Goal: Information Seeking & Learning: Learn about a topic

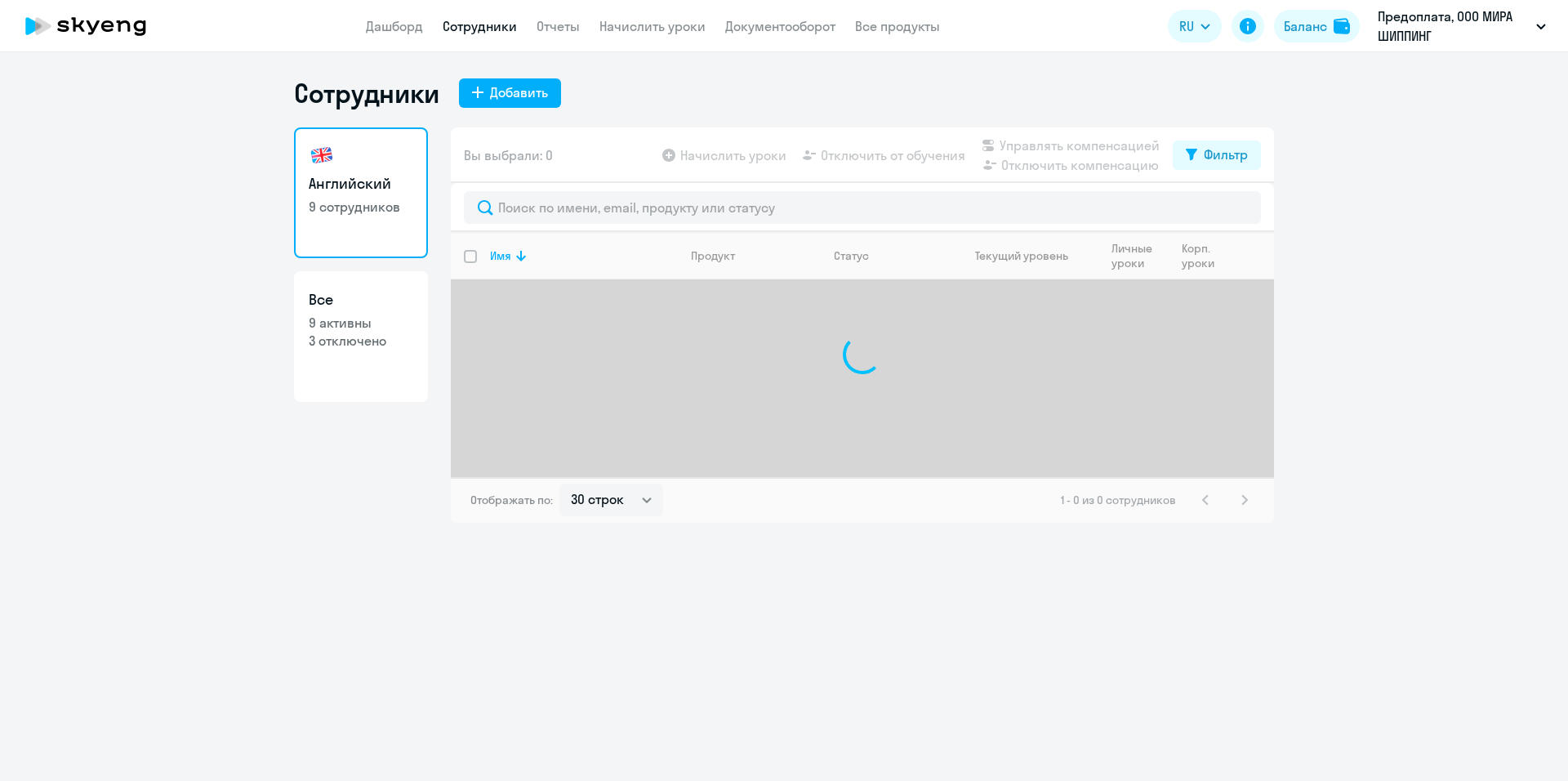
select select "30"
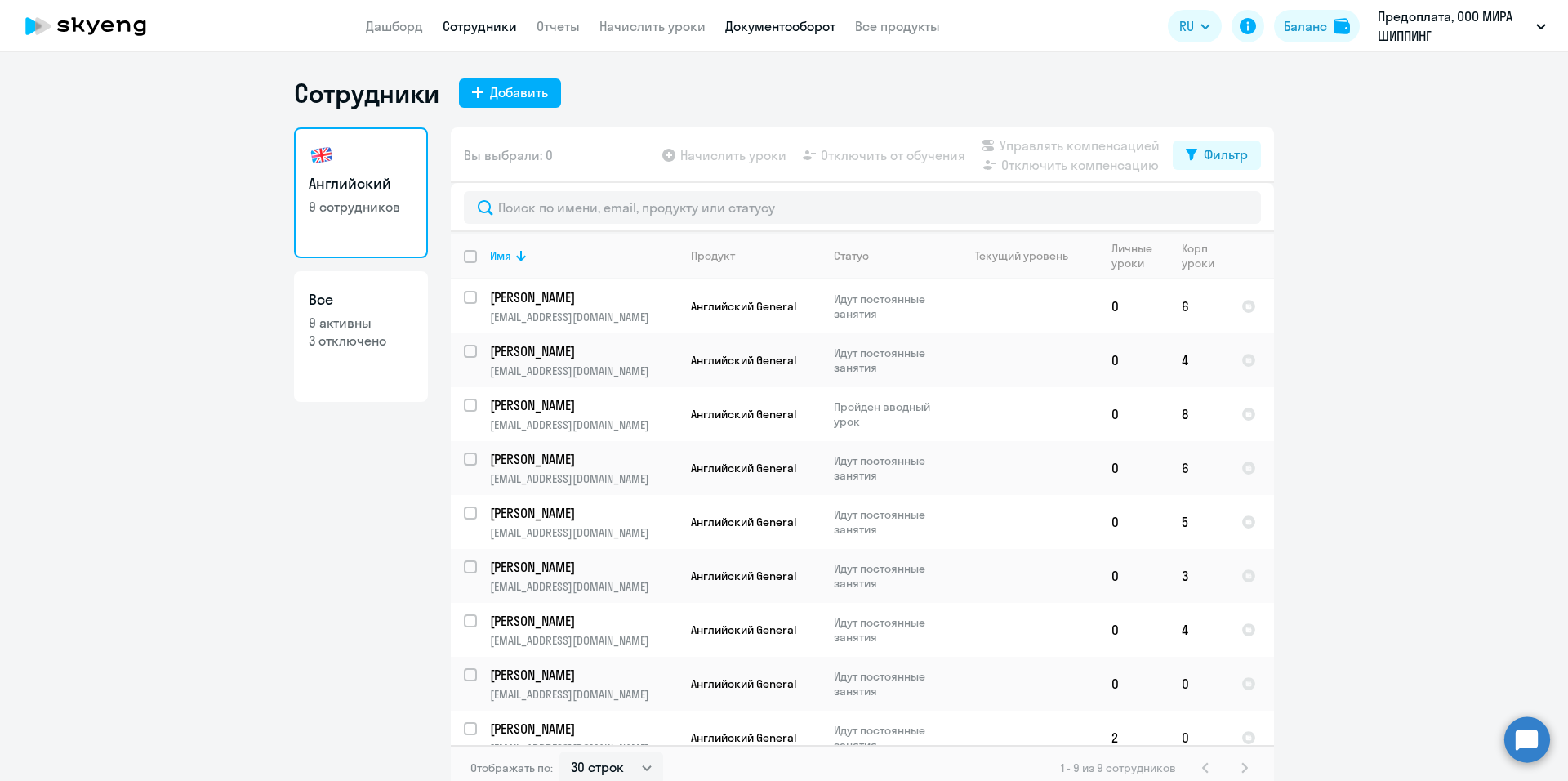
click at [767, 21] on link "Документооборот" at bounding box center [780, 26] width 110 height 16
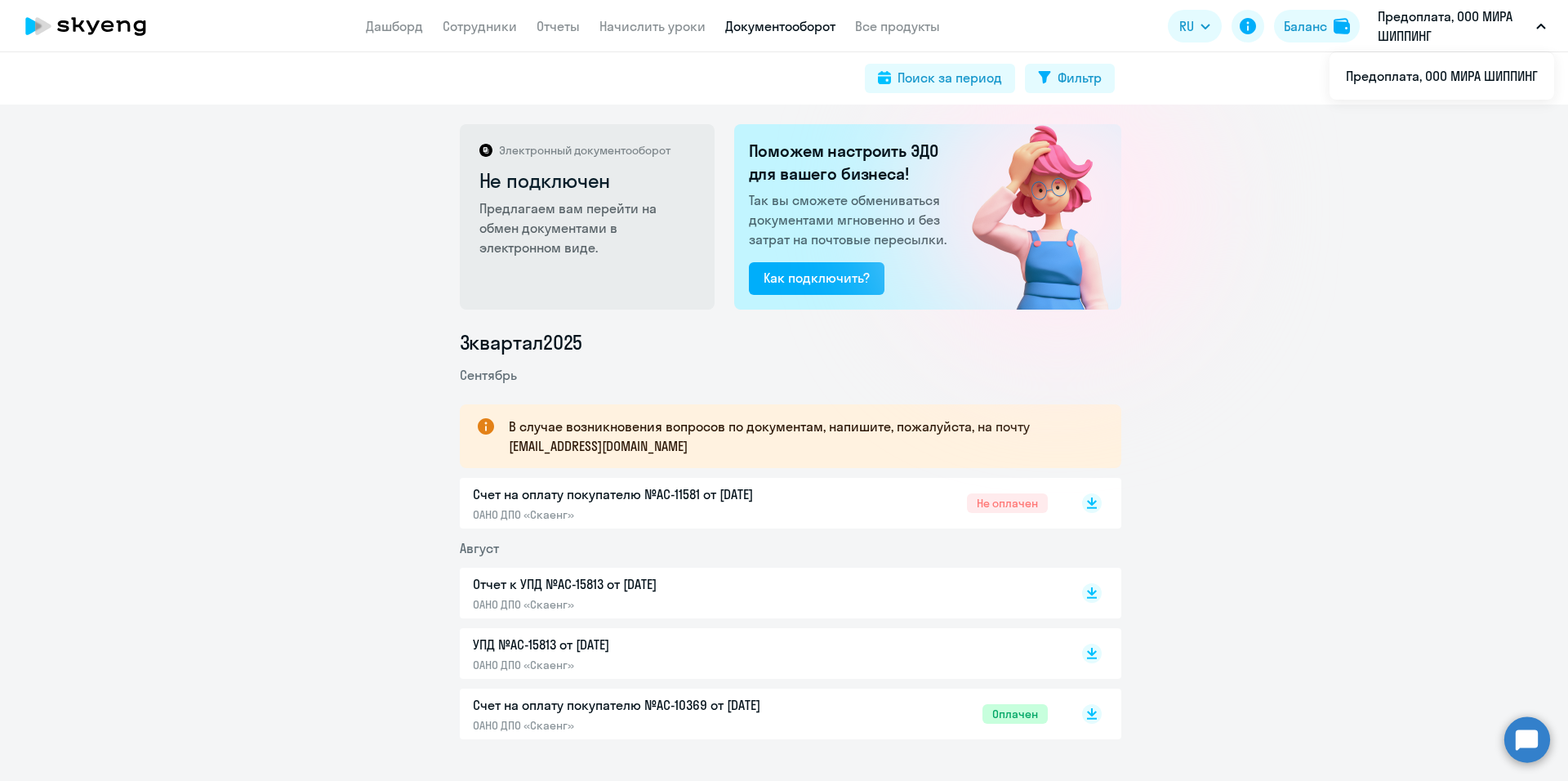
click at [1423, 23] on p "Предоплата, ООО МИРА ШИППИНГ" at bounding box center [1454, 26] width 152 height 39
click at [1337, 25] on img at bounding box center [1342, 26] width 16 height 16
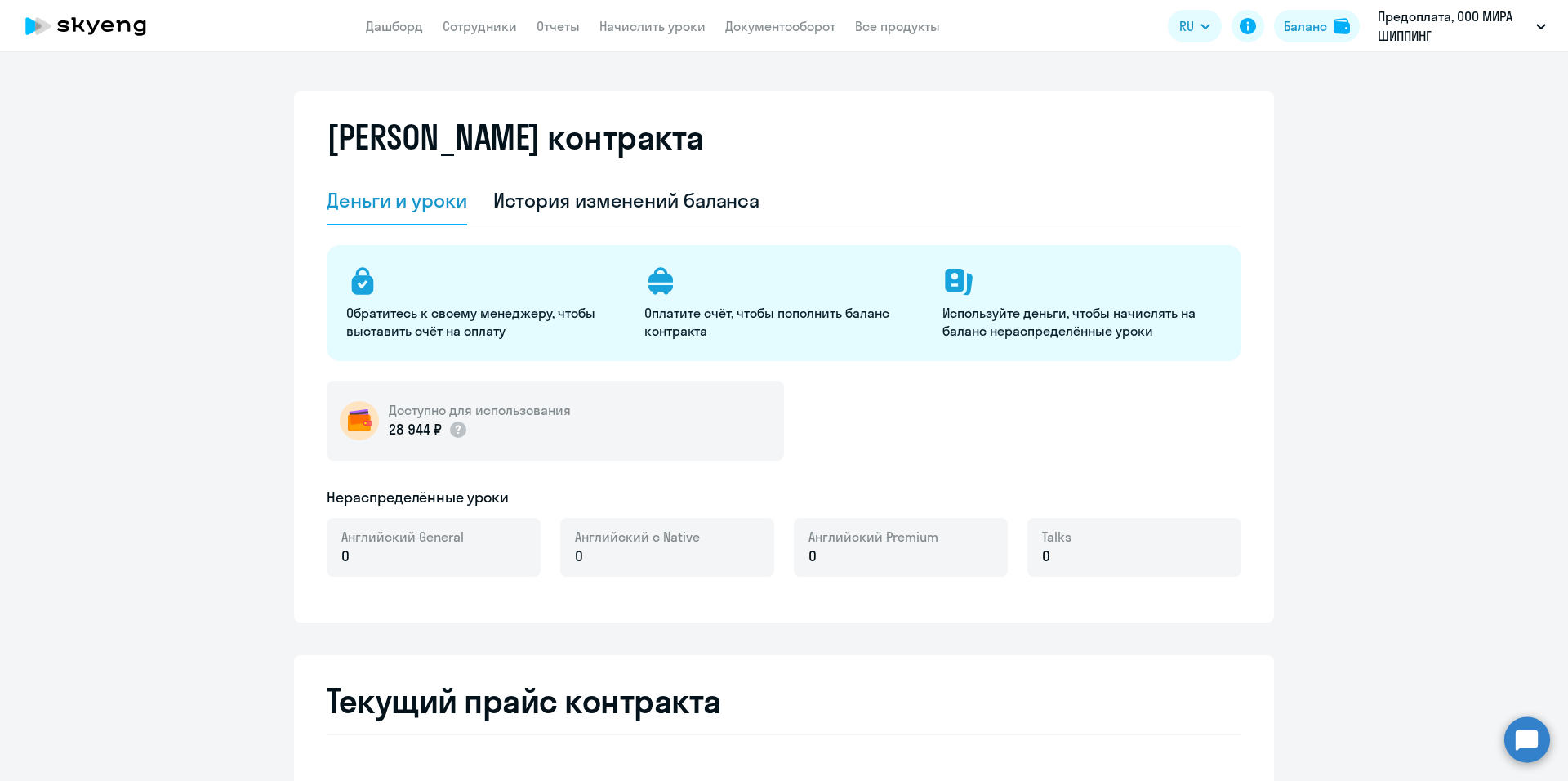
select select "english_adult_not_native_speaker"
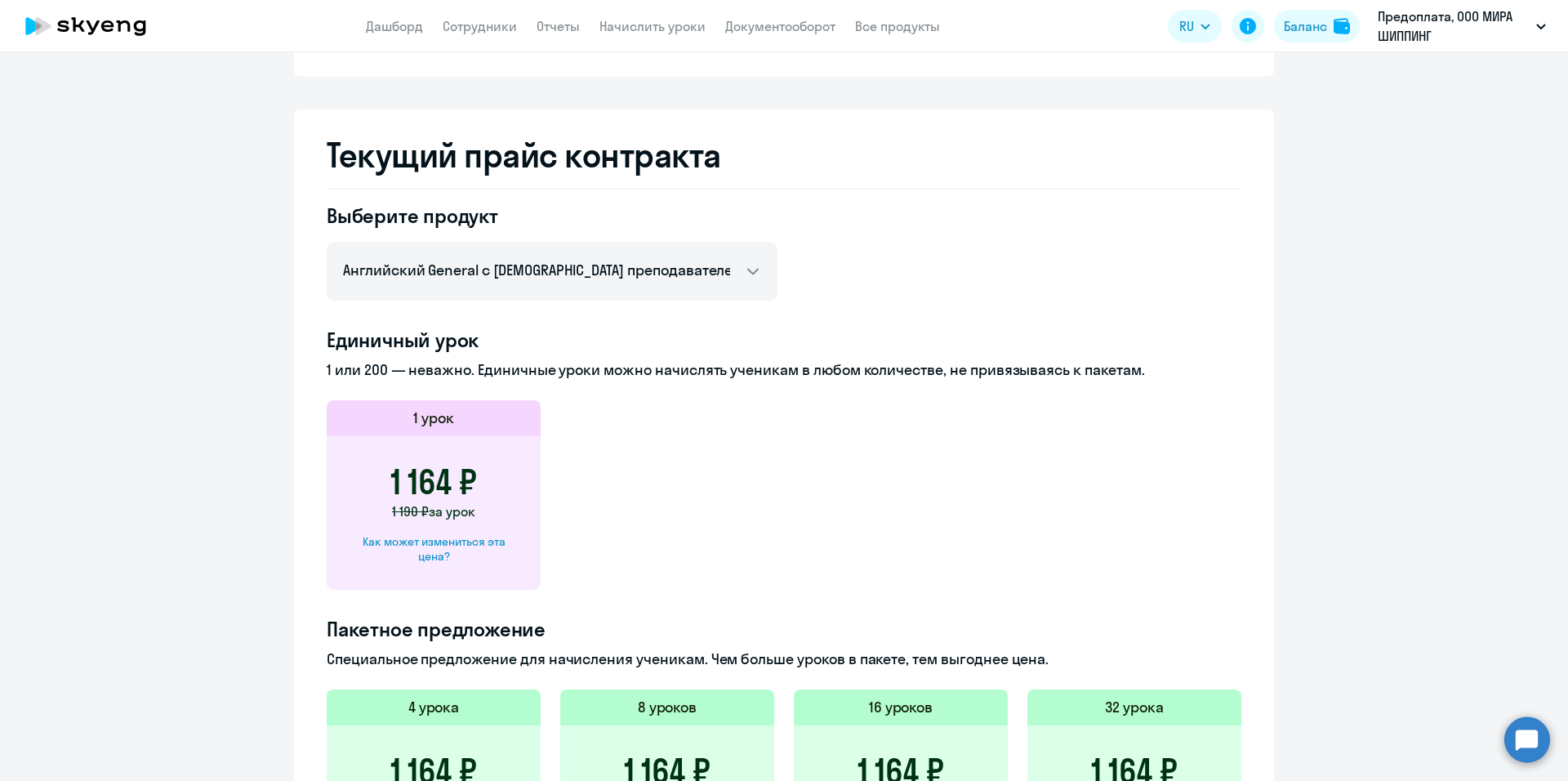
scroll to position [244, 0]
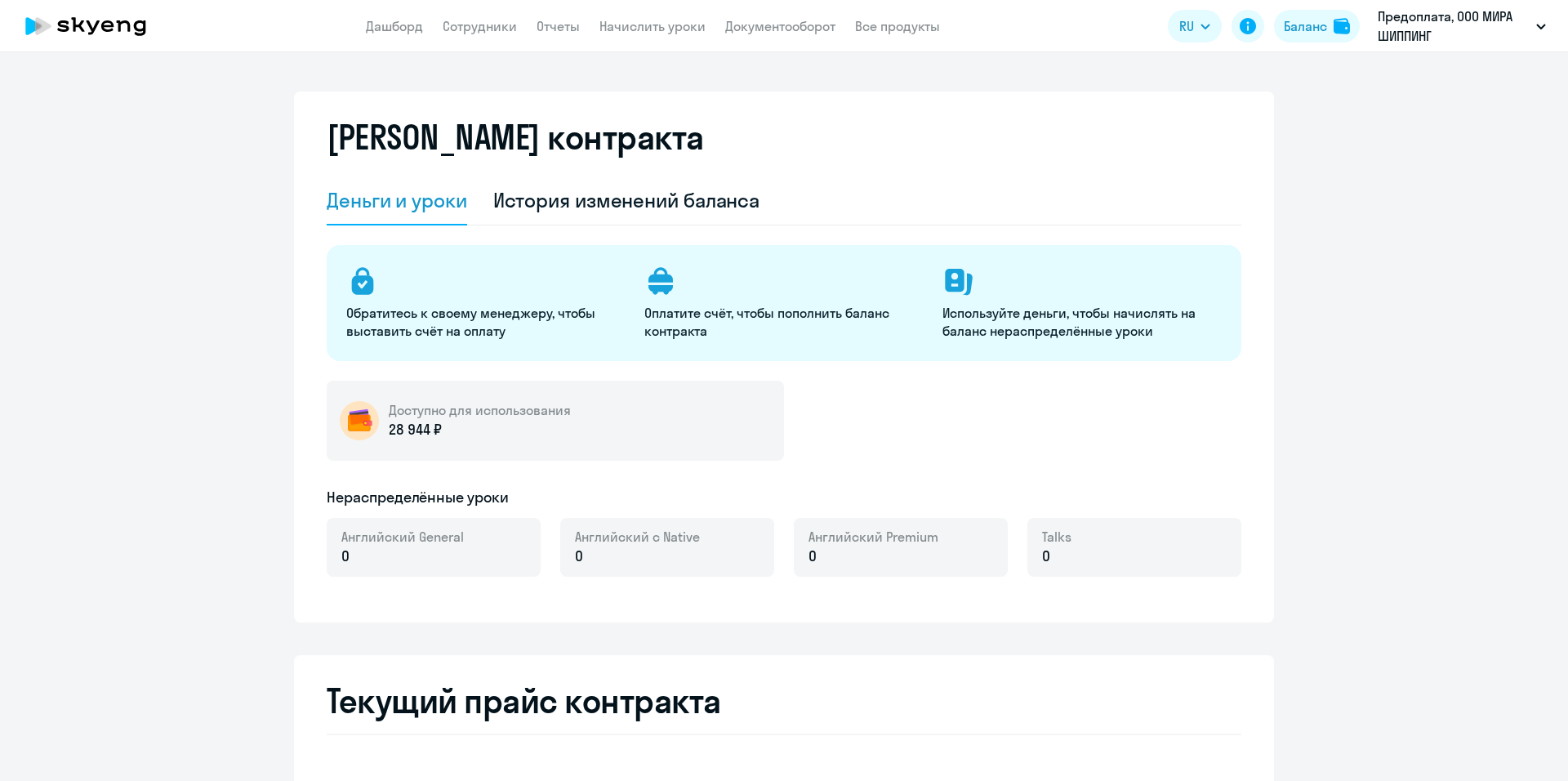
select select "english_adult_not_native_speaker"
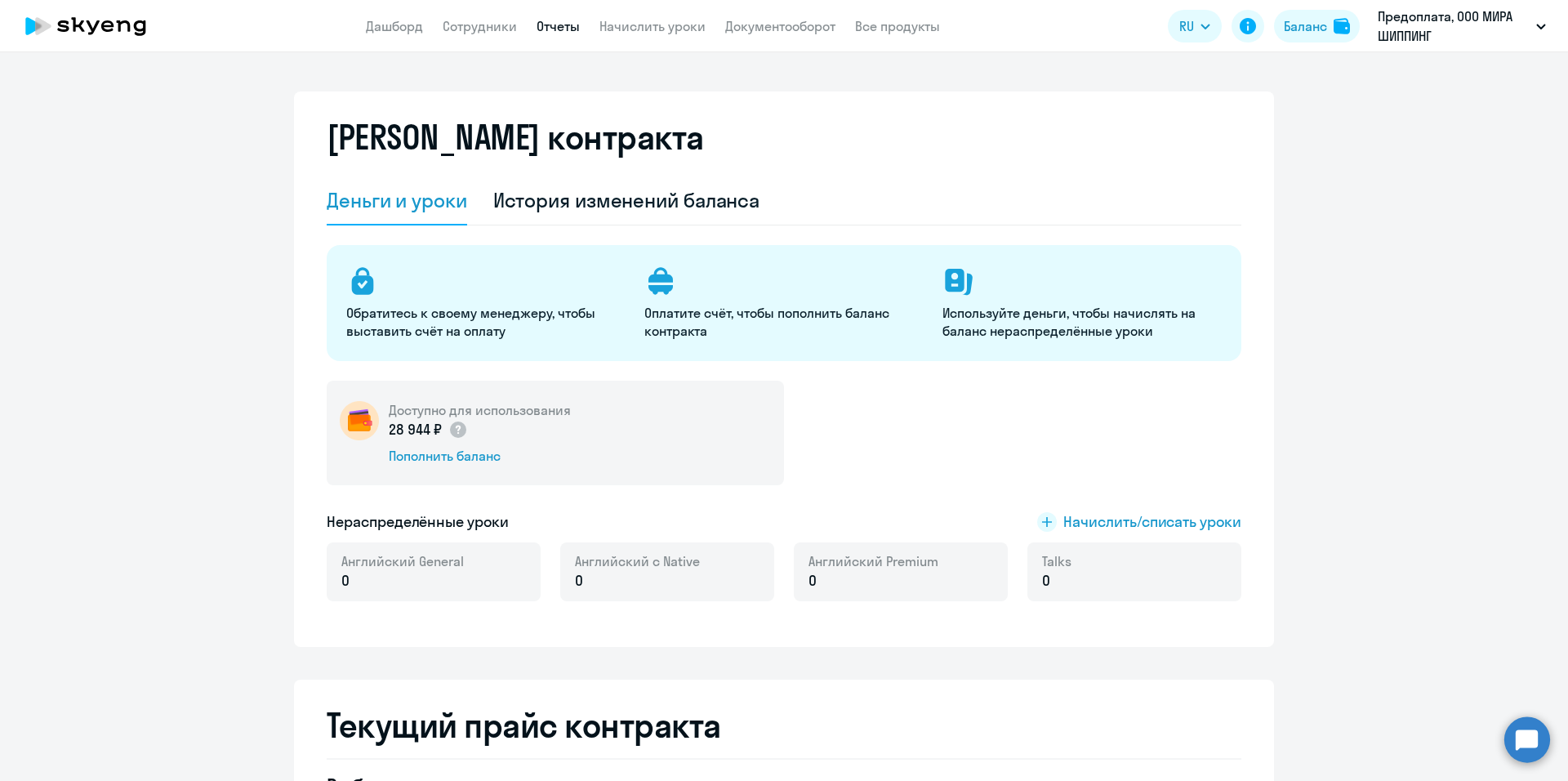
click at [565, 25] on link "Отчеты" at bounding box center [558, 26] width 43 height 16
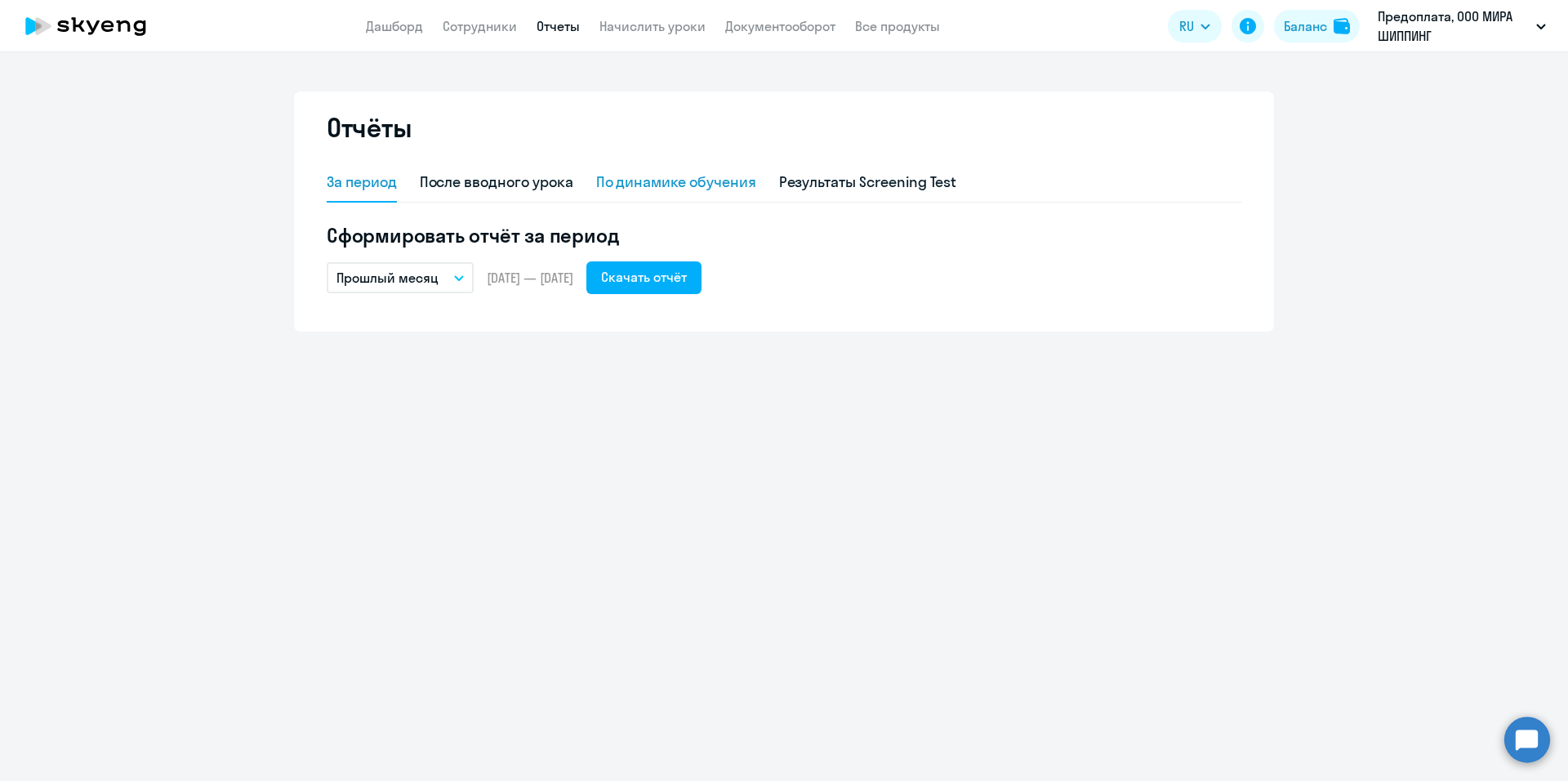
click at [648, 184] on div "По динамике обучения" at bounding box center [676, 182] width 160 height 21
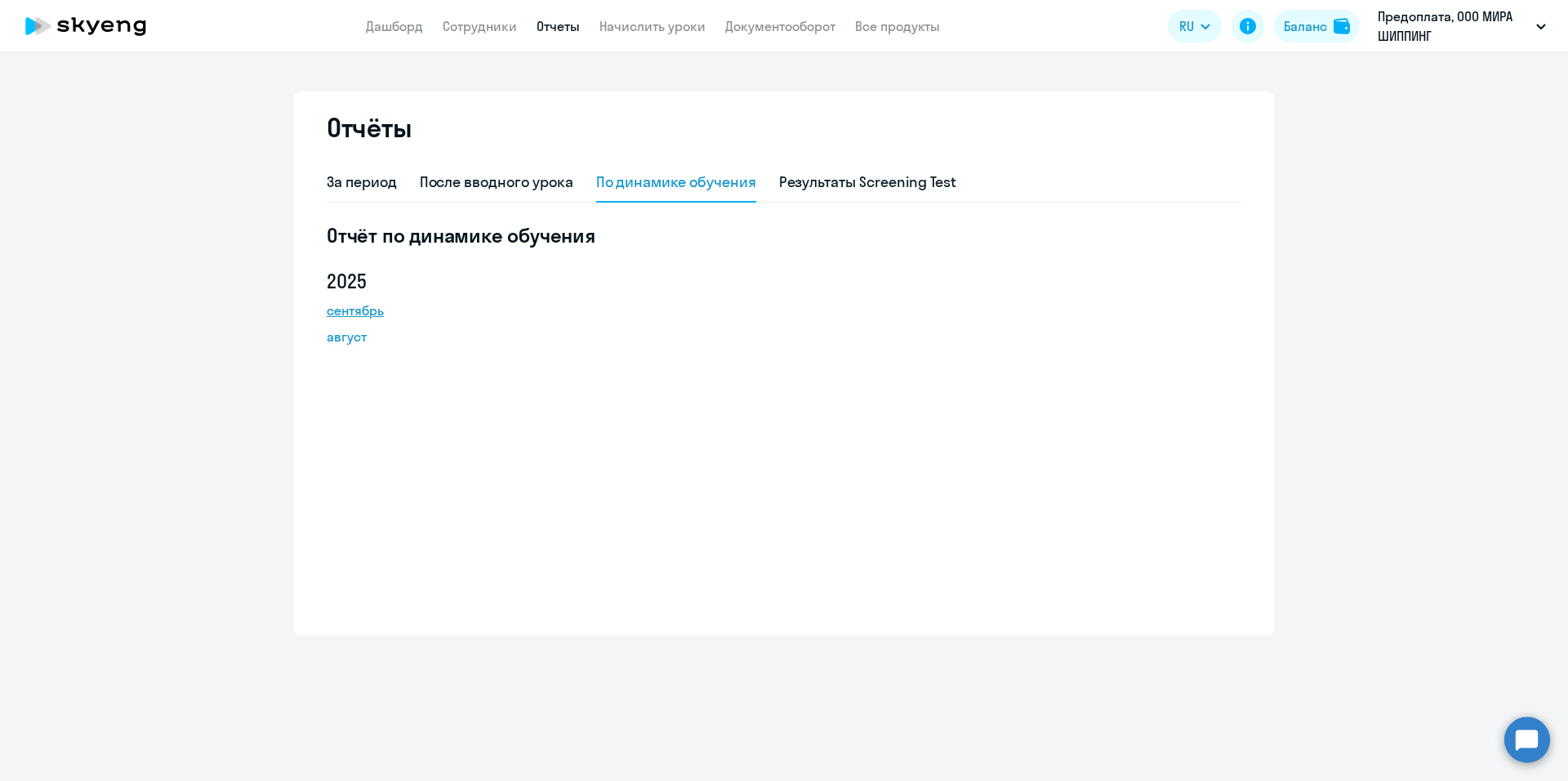
click at [367, 313] on link "сентябрь" at bounding box center [400, 310] width 147 height 19
click at [821, 188] on div "Результаты Screening Test" at bounding box center [869, 182] width 178 height 21
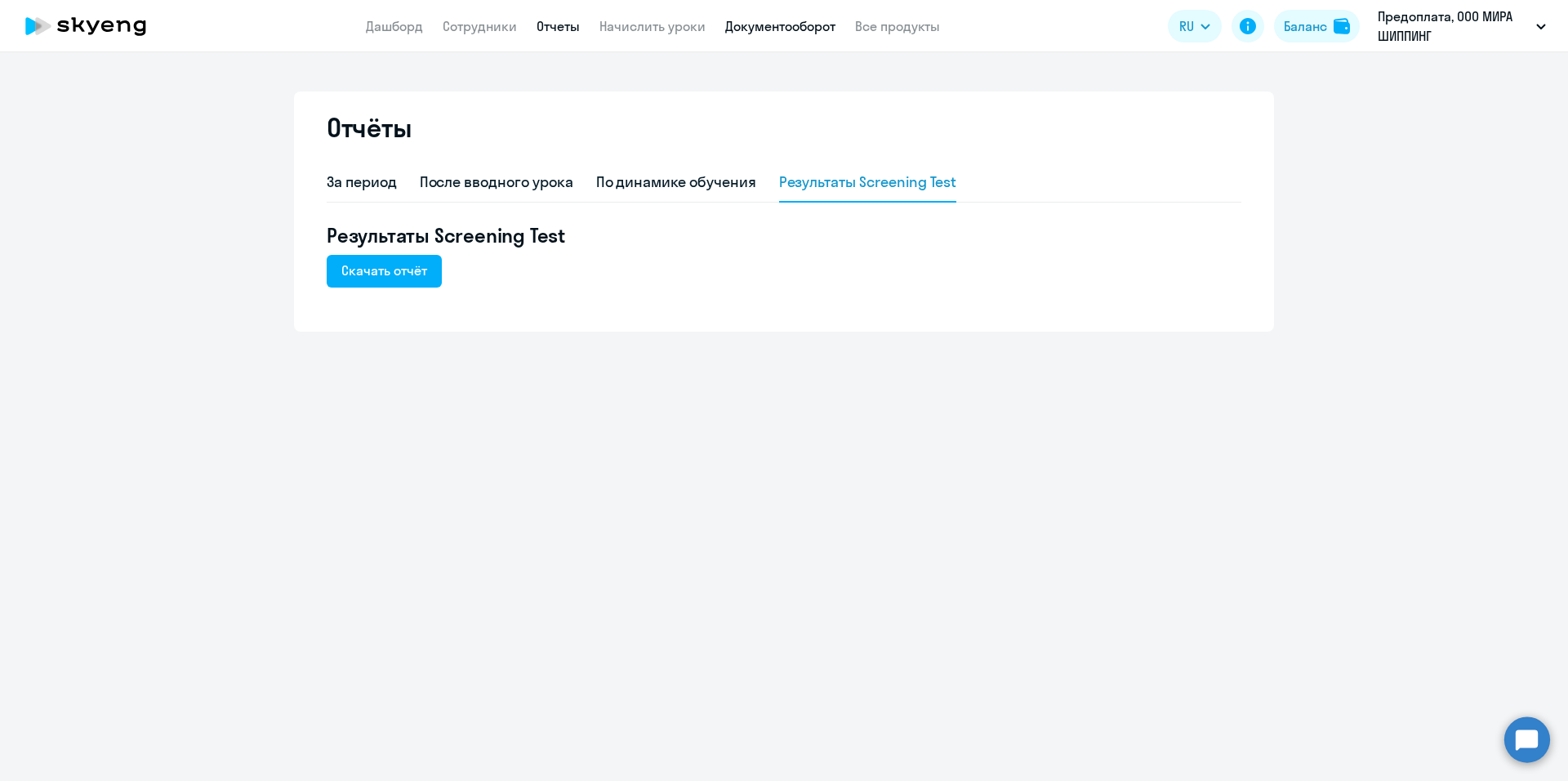
click at [804, 26] on link "Документооборот" at bounding box center [780, 26] width 110 height 16
